Goal: Task Accomplishment & Management: Use online tool/utility

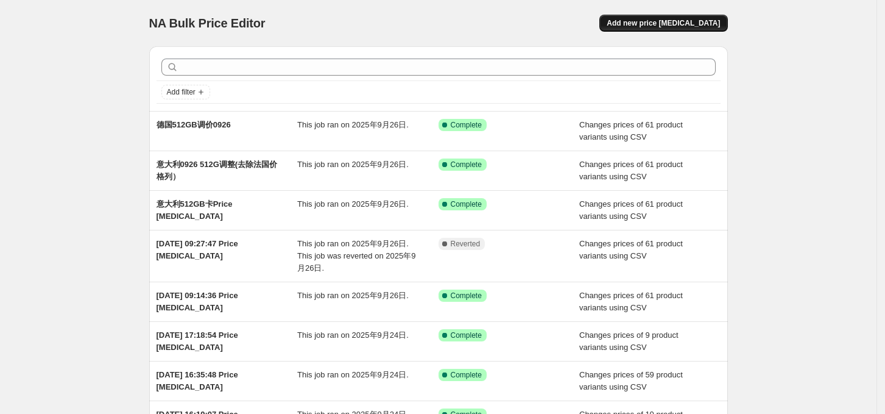
click at [677, 23] on span "Add new price [MEDICAL_DATA]" at bounding box center [663, 23] width 113 height 10
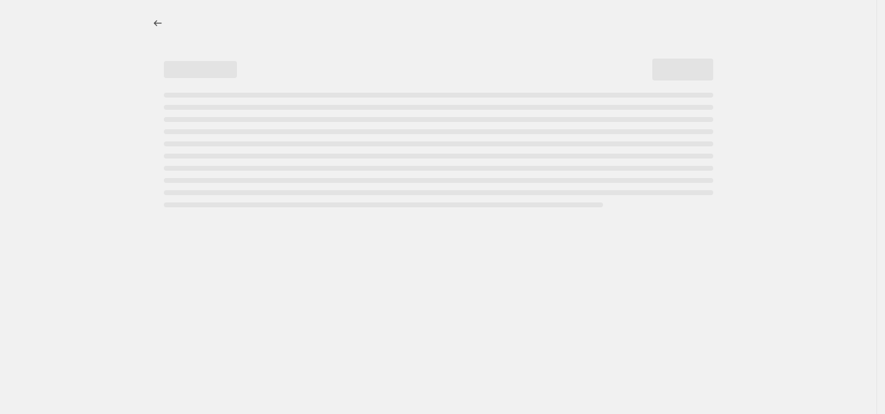
select select "percentage"
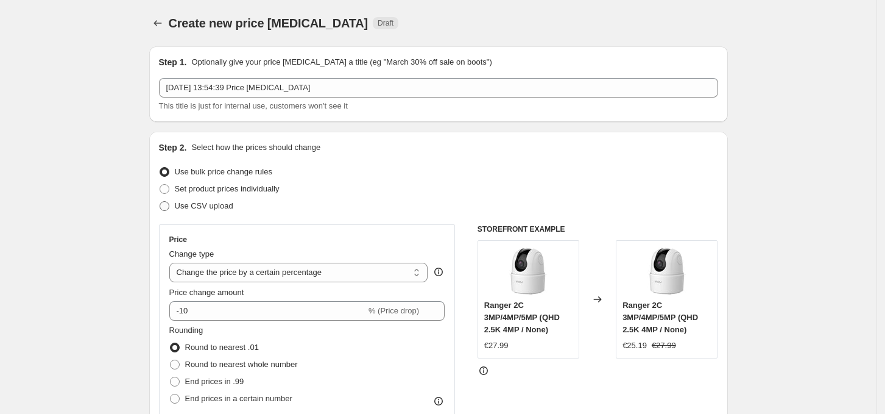
click at [224, 205] on span "Use CSV upload" at bounding box center [204, 205] width 58 height 9
click at [160, 202] on input "Use CSV upload" at bounding box center [160, 201] width 1 height 1
radio input "true"
